Goal: Check status: Check status

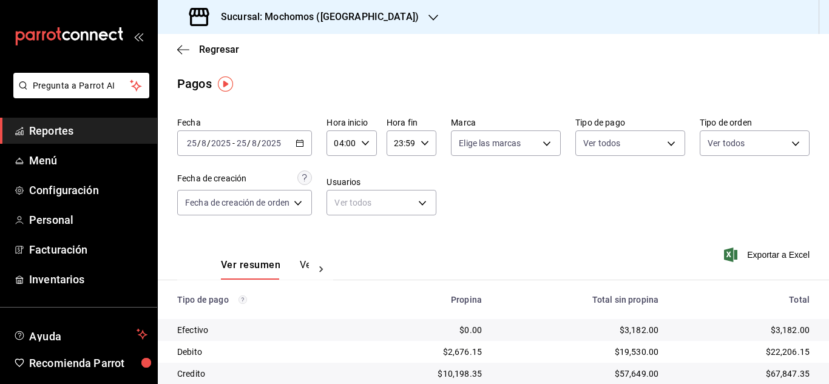
click at [366, 141] on icon "button" at bounding box center [365, 143] width 8 height 8
click at [341, 182] on button "04" at bounding box center [340, 174] width 19 height 24
drag, startPoint x: 823, startPoint y: 273, endPoint x: 823, endPoint y: 353, distance: 80.7
click at [823, 353] on div at bounding box center [414, 192] width 829 height 384
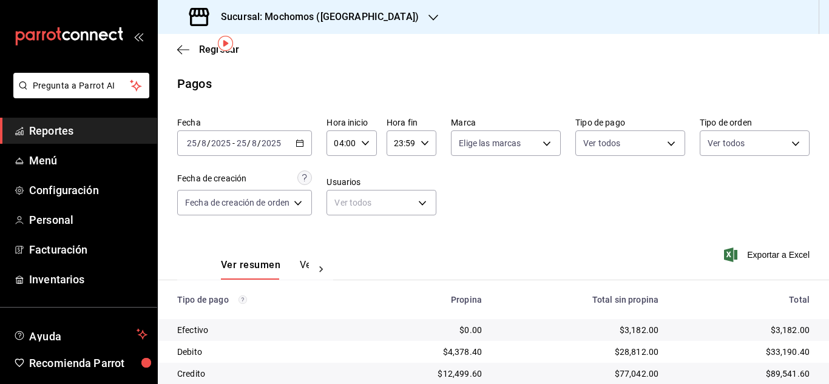
scroll to position [130, 0]
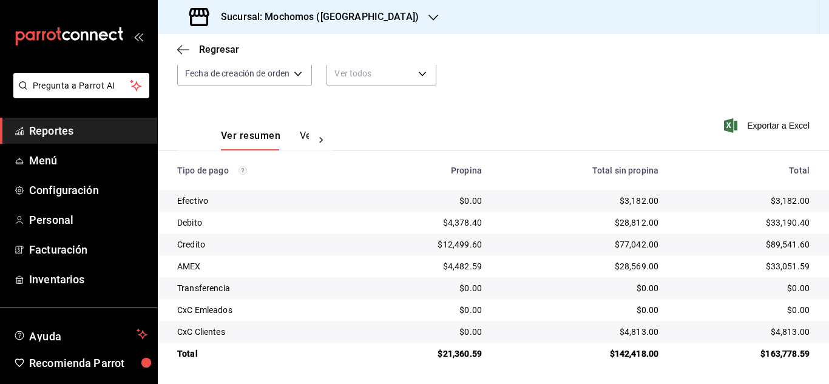
click at [55, 125] on span "Reportes" at bounding box center [88, 131] width 118 height 16
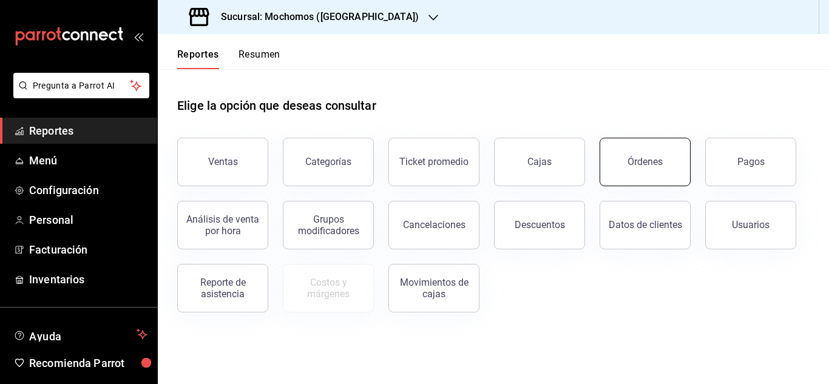
click at [656, 158] on div "Órdenes" at bounding box center [645, 162] width 35 height 12
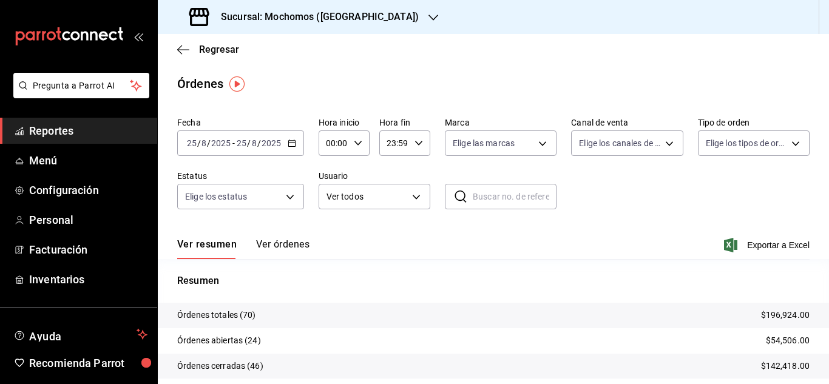
click at [192, 144] on input "25" at bounding box center [191, 143] width 11 height 10
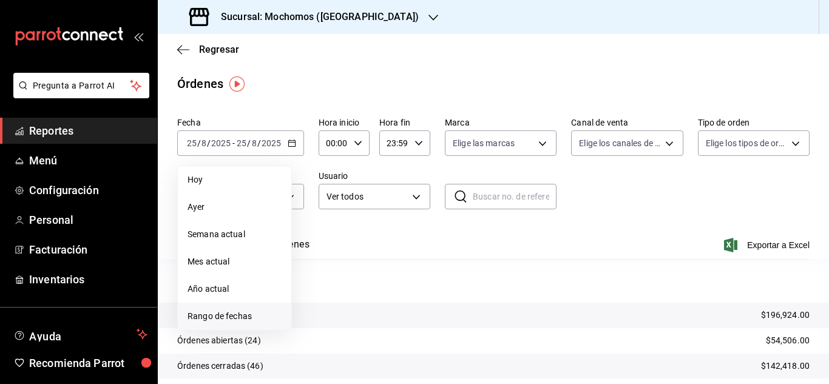
click at [223, 311] on span "Rango de fechas" at bounding box center [235, 316] width 94 height 13
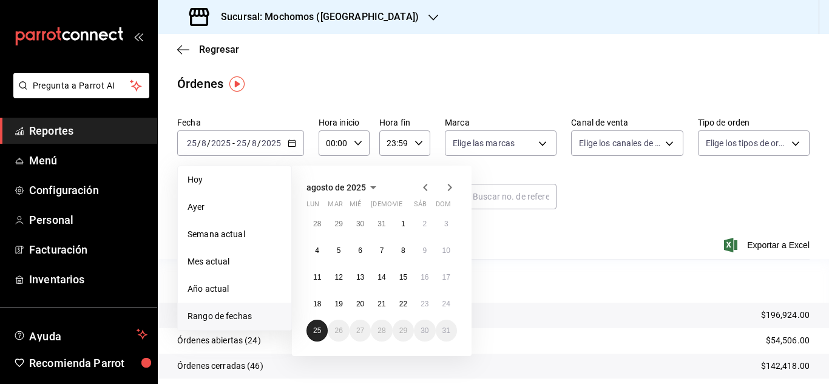
click at [317, 328] on abbr "25" at bounding box center [317, 331] width 8 height 8
click at [317, 330] on abbr "25" at bounding box center [317, 331] width 8 height 8
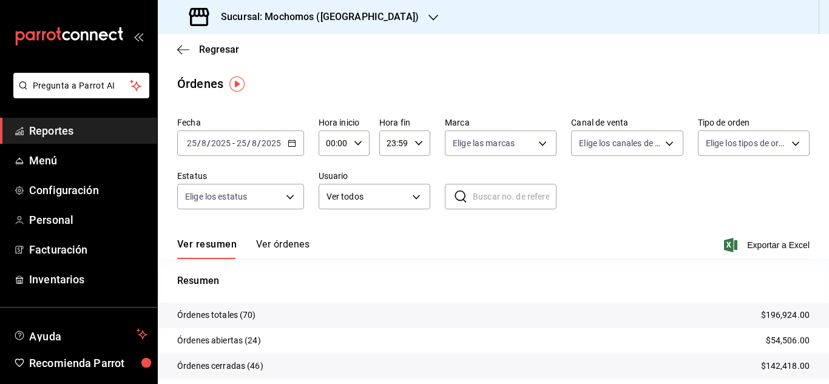
click at [360, 141] on icon "button" at bounding box center [358, 143] width 8 height 8
click at [333, 204] on span "03" at bounding box center [330, 201] width 5 height 10
click at [332, 234] on span "04" at bounding box center [330, 230] width 5 height 10
type input "04:00"
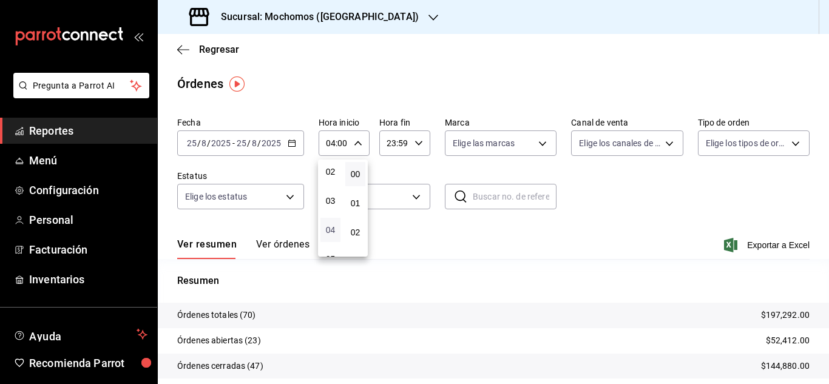
click at [328, 228] on span "04" at bounding box center [330, 230] width 5 height 10
click at [44, 134] on div at bounding box center [414, 192] width 829 height 384
click at [44, 130] on span "Reportes" at bounding box center [88, 131] width 118 height 16
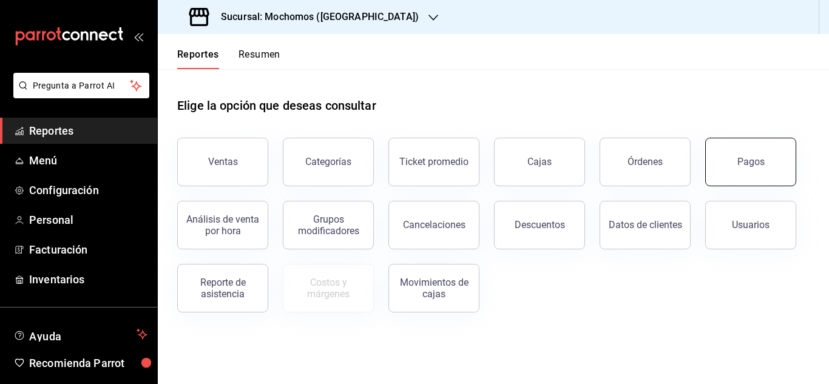
click at [746, 160] on div "Pagos" at bounding box center [751, 162] width 27 height 12
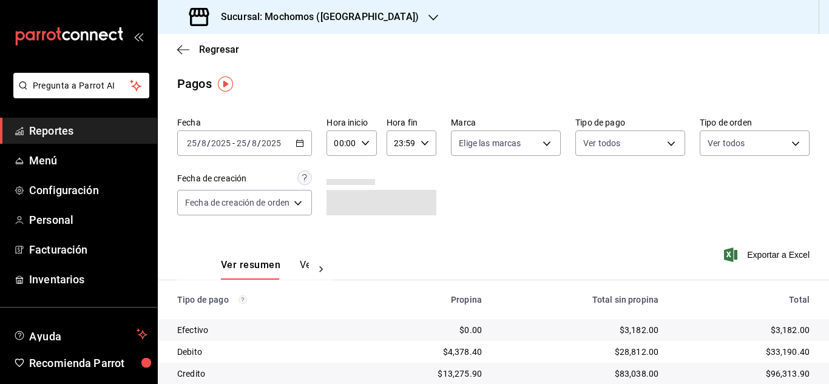
click at [367, 148] on div "00:00 Hora inicio" at bounding box center [352, 143] width 50 height 25
click at [343, 232] on span "04" at bounding box center [340, 230] width 5 height 10
type input "04:00"
drag, startPoint x: 825, startPoint y: 276, endPoint x: 824, endPoint y: 307, distance: 31.0
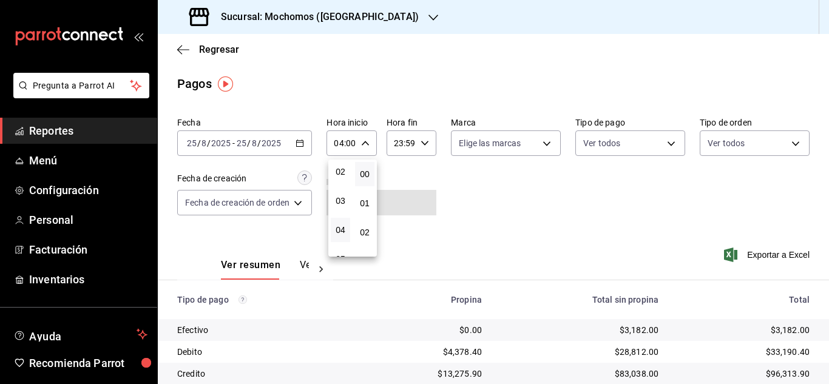
click at [824, 307] on div at bounding box center [414, 192] width 829 height 384
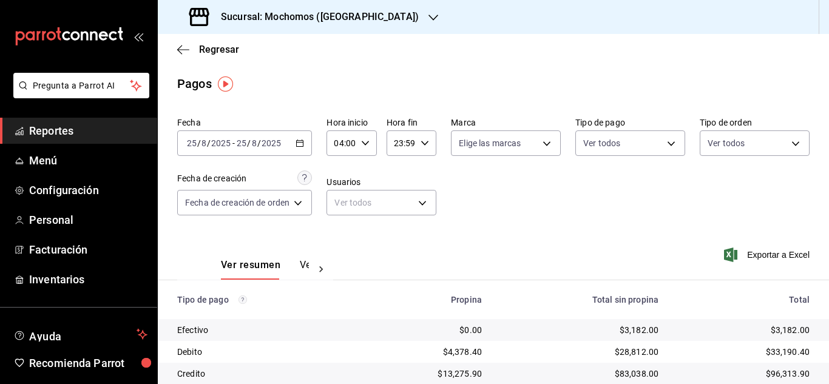
click at [368, 148] on div "04:00 Hora inicio" at bounding box center [352, 143] width 50 height 25
click at [342, 172] on span "04" at bounding box center [340, 174] width 5 height 10
click at [304, 76] on div at bounding box center [414, 192] width 829 height 384
